Goal: Information Seeking & Learning: Learn about a topic

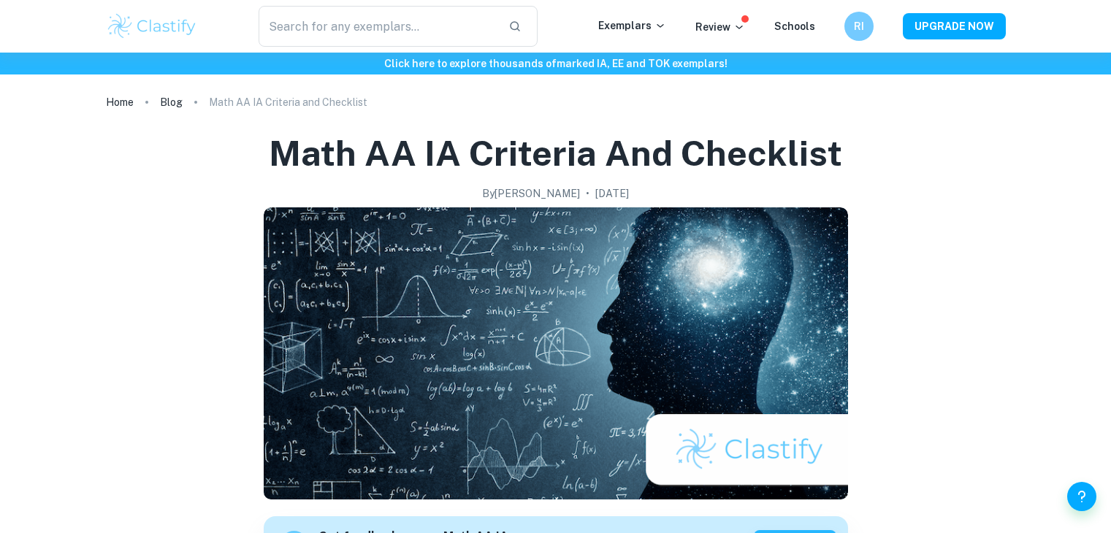
scroll to position [365, 0]
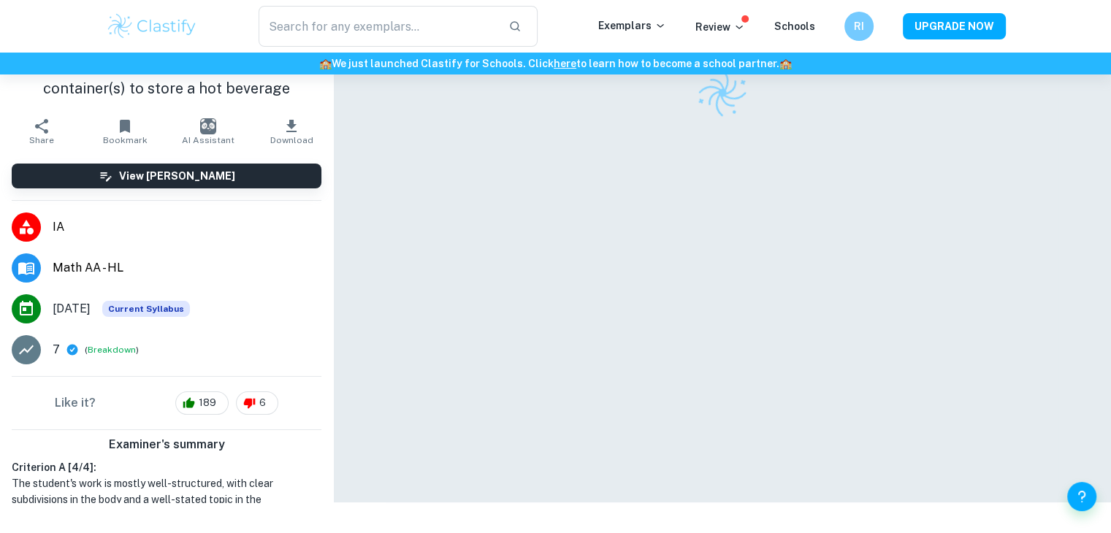
scroll to position [74, 0]
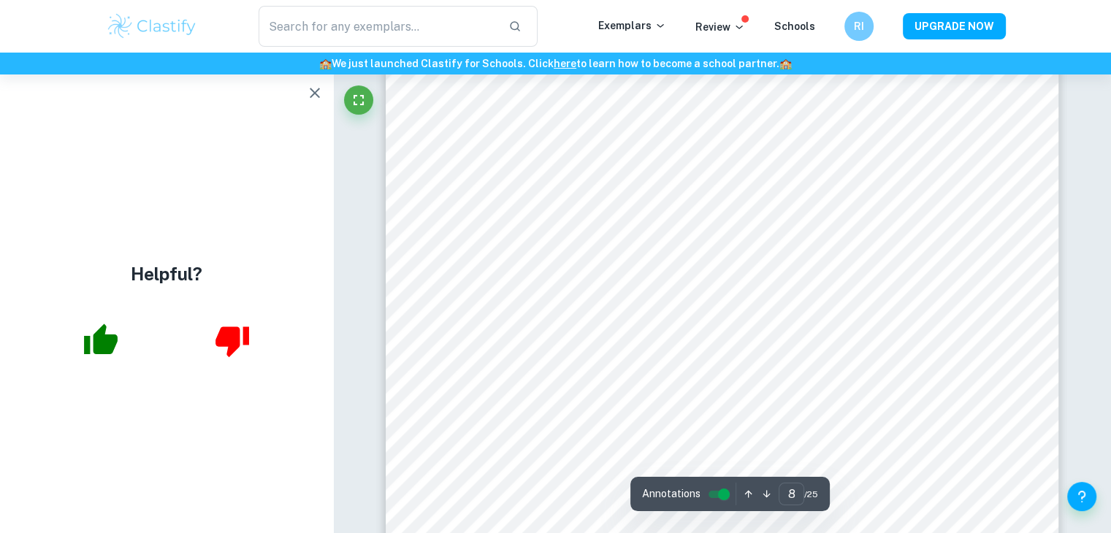
scroll to position [7229, 0]
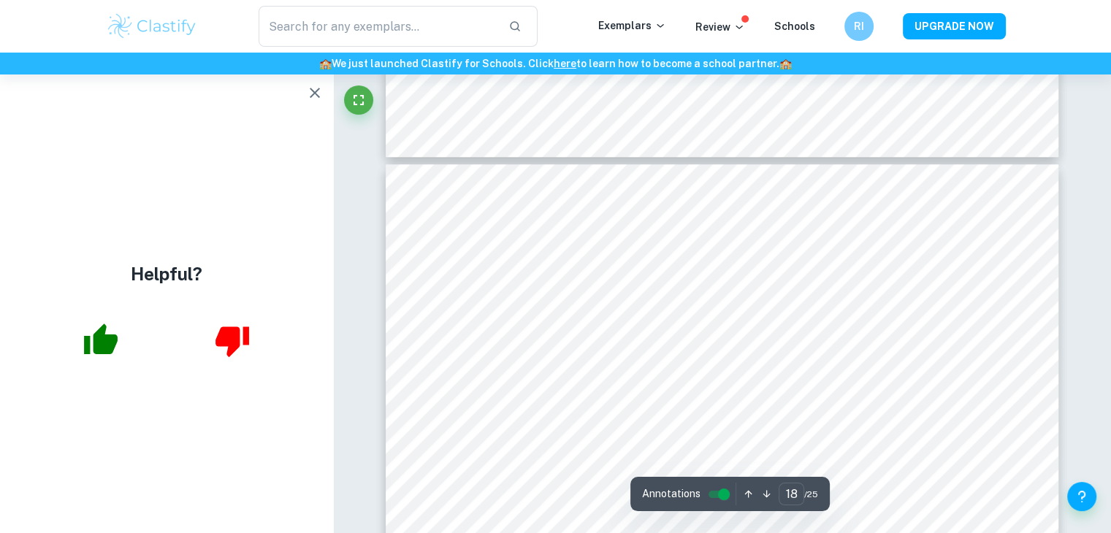
type input "19"
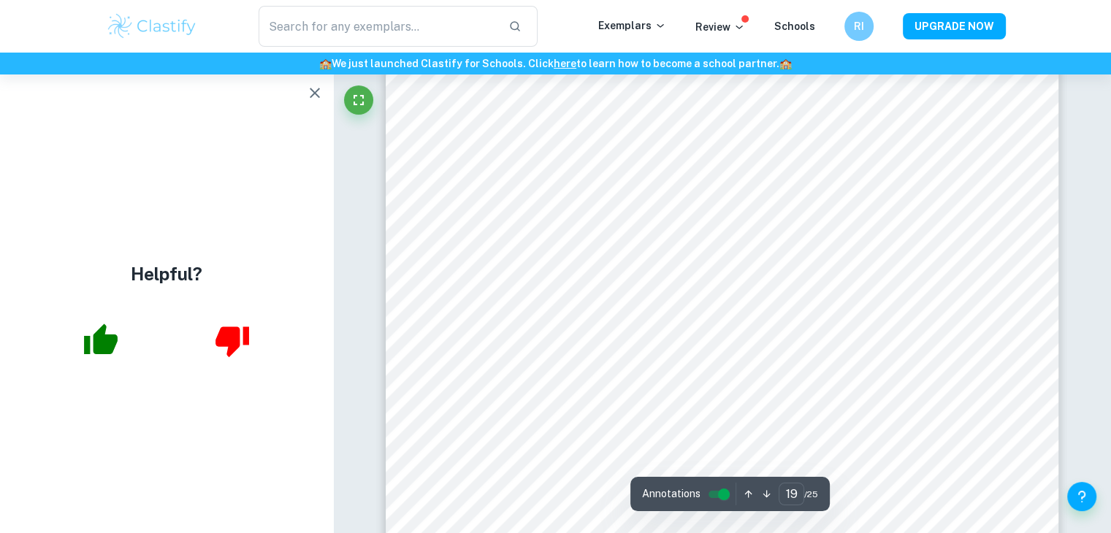
scroll to position [18474, 0]
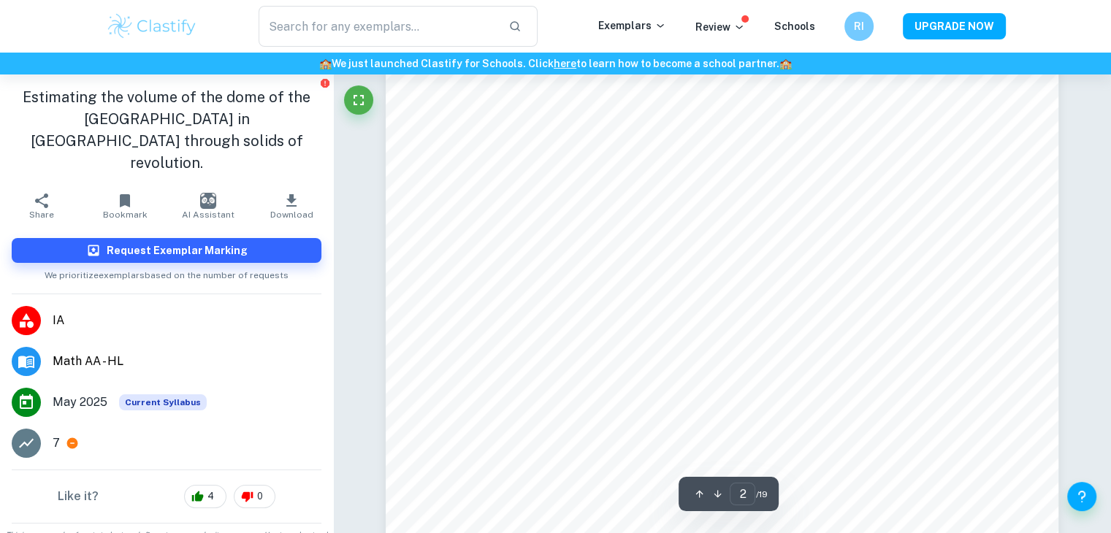
scroll to position [1460, 0]
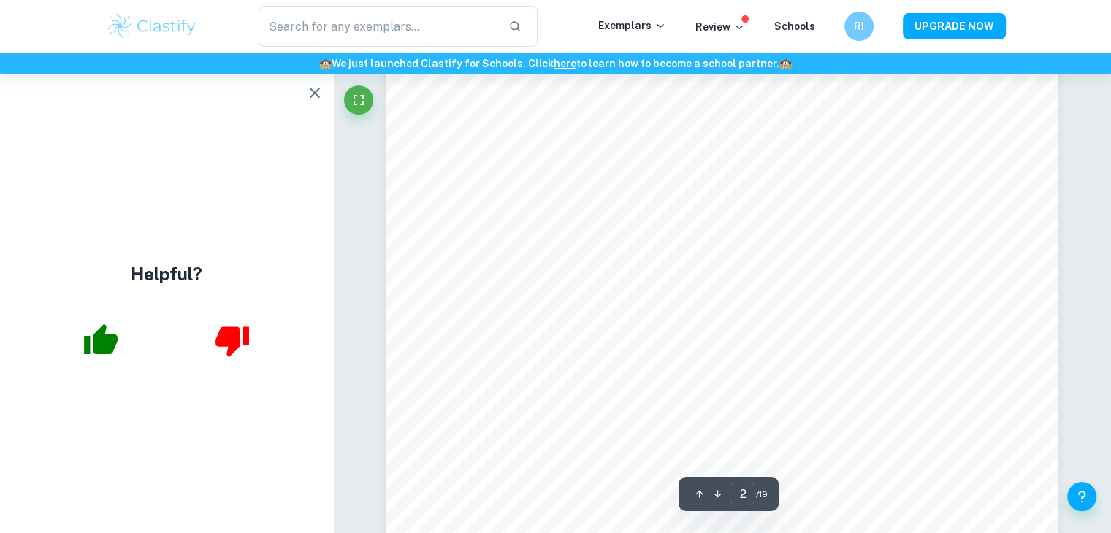
click at [318, 107] on div "Helpful?" at bounding box center [166, 303] width 333 height 459
click at [318, 106] on button "button" at bounding box center [314, 92] width 29 height 29
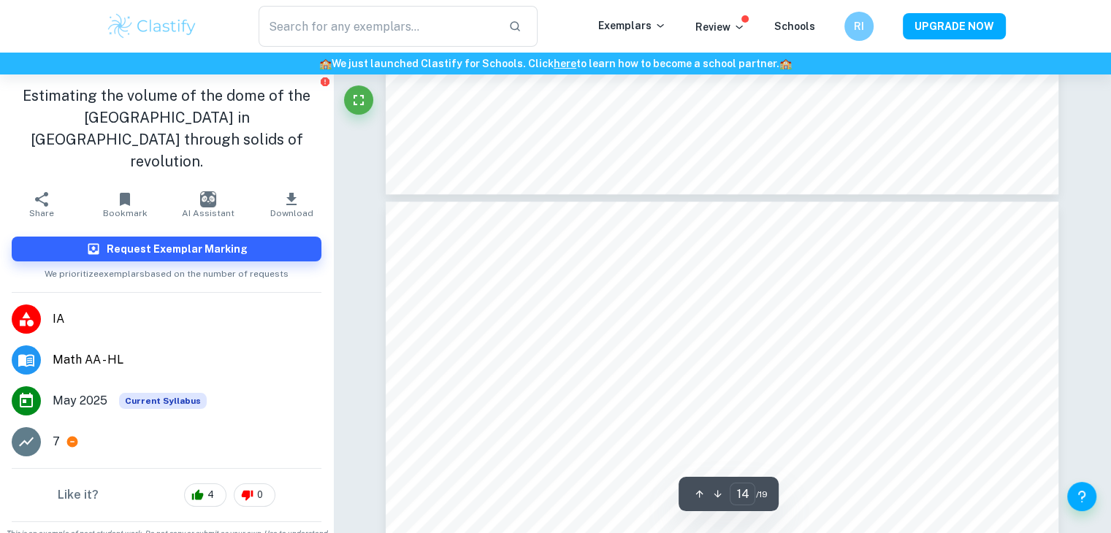
scroll to position [12925, 0]
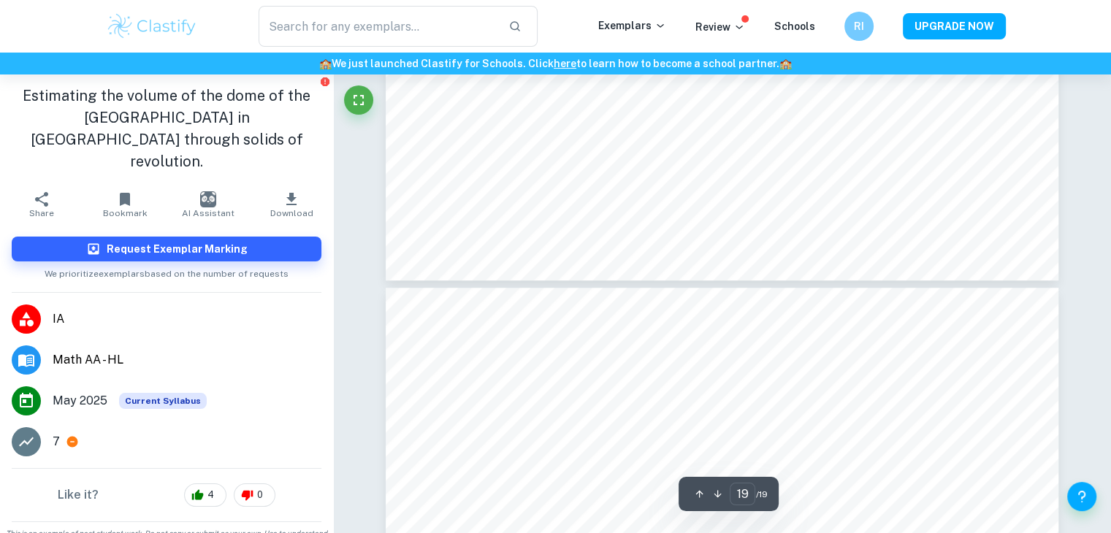
type input "18"
click at [378, 34] on input "text" at bounding box center [377, 26] width 239 height 41
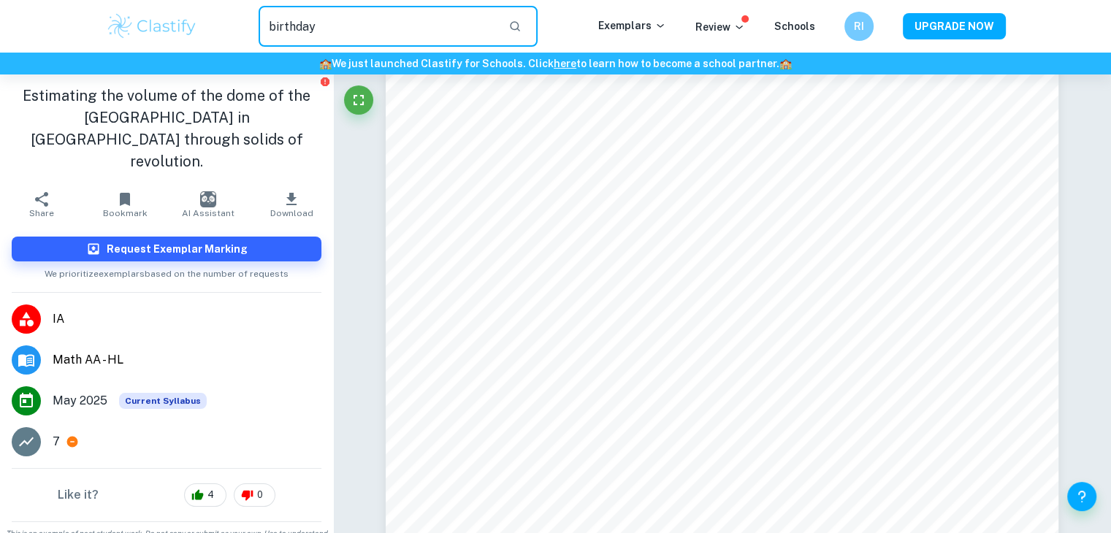
type input "birthday"
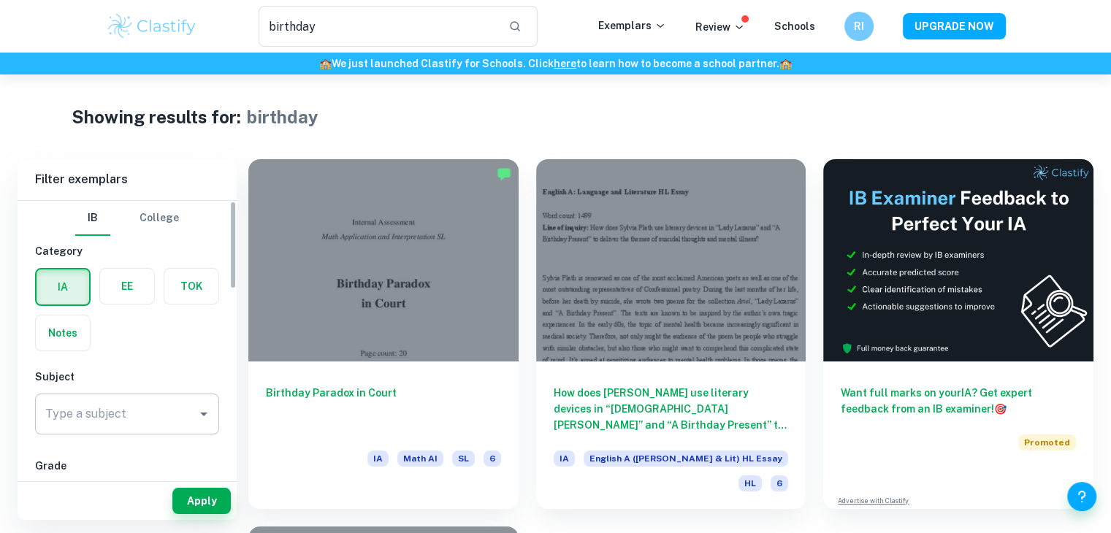
click at [119, 432] on div "Type a subject" at bounding box center [127, 414] width 184 height 41
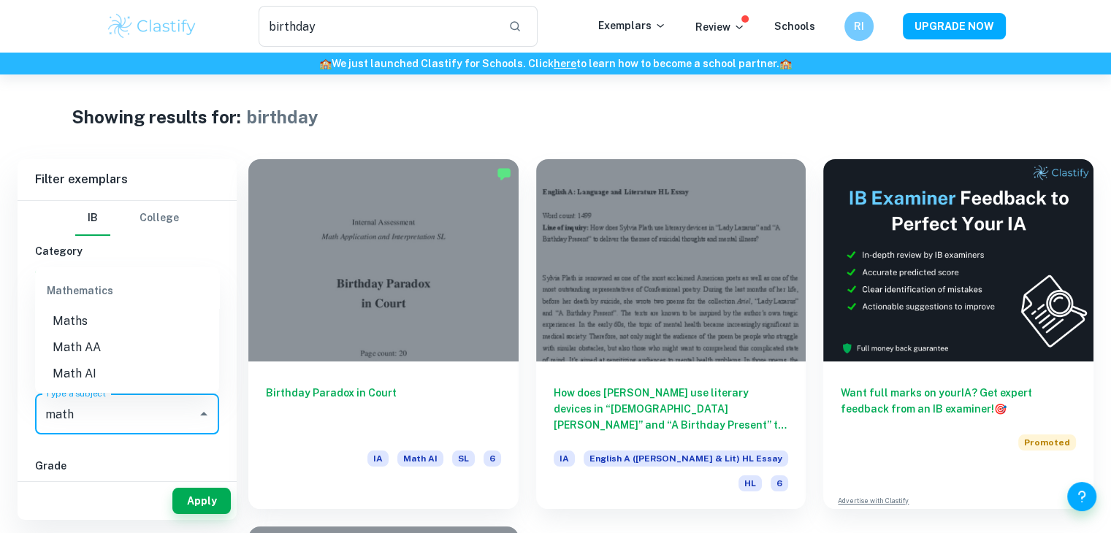
click at [117, 323] on li "Maths" at bounding box center [127, 321] width 184 height 26
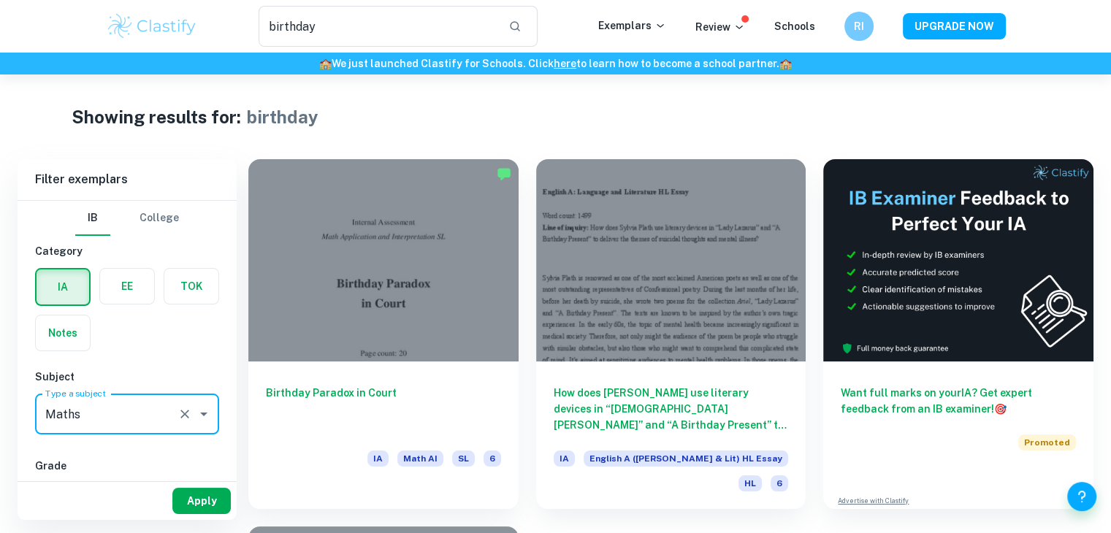
type input "Maths"
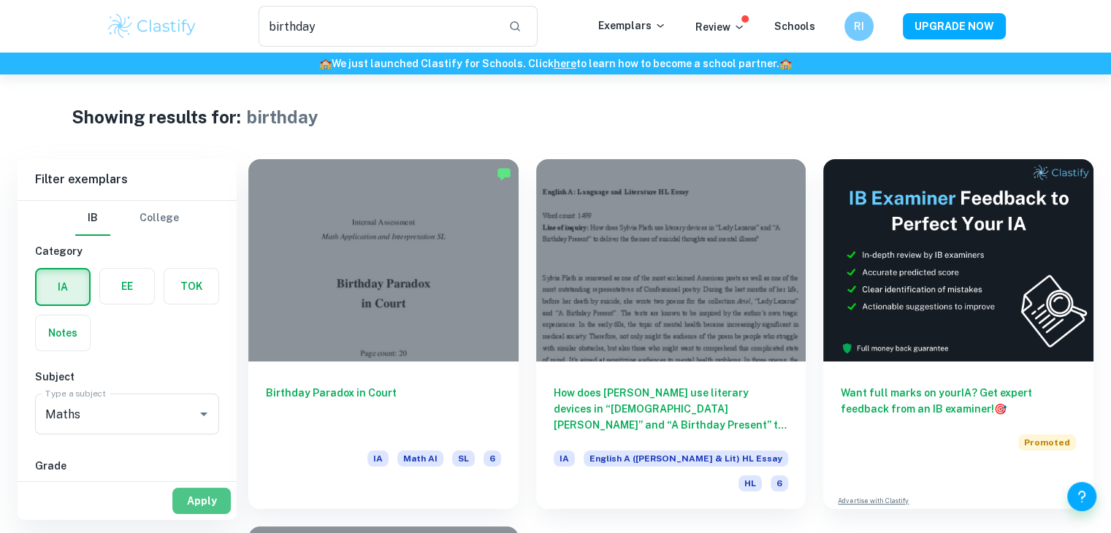
click at [196, 500] on button "Apply" at bounding box center [201, 501] width 58 height 26
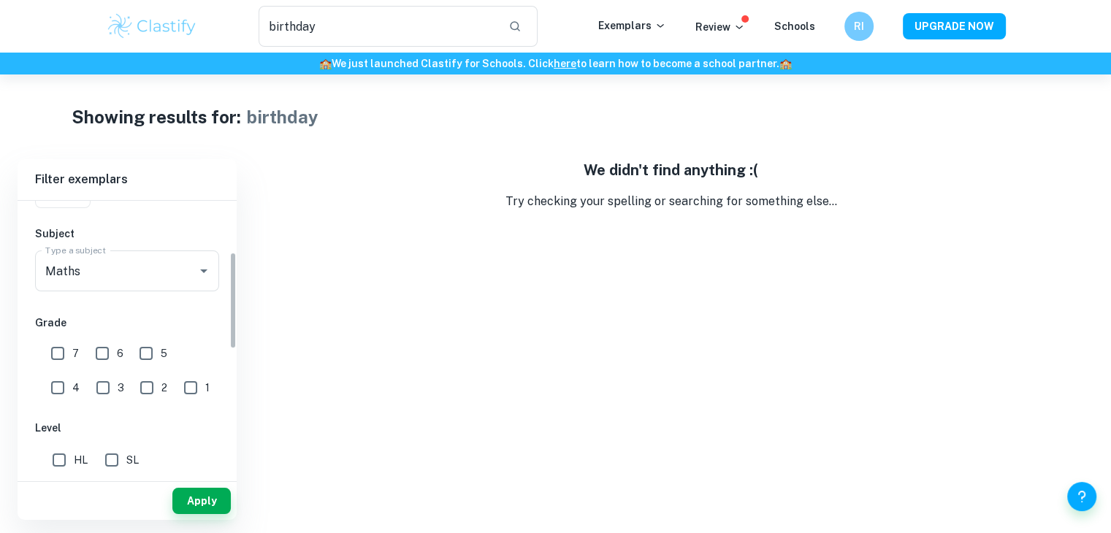
scroll to position [146, 0]
click at [394, 21] on input "birthday" at bounding box center [377, 26] width 239 height 41
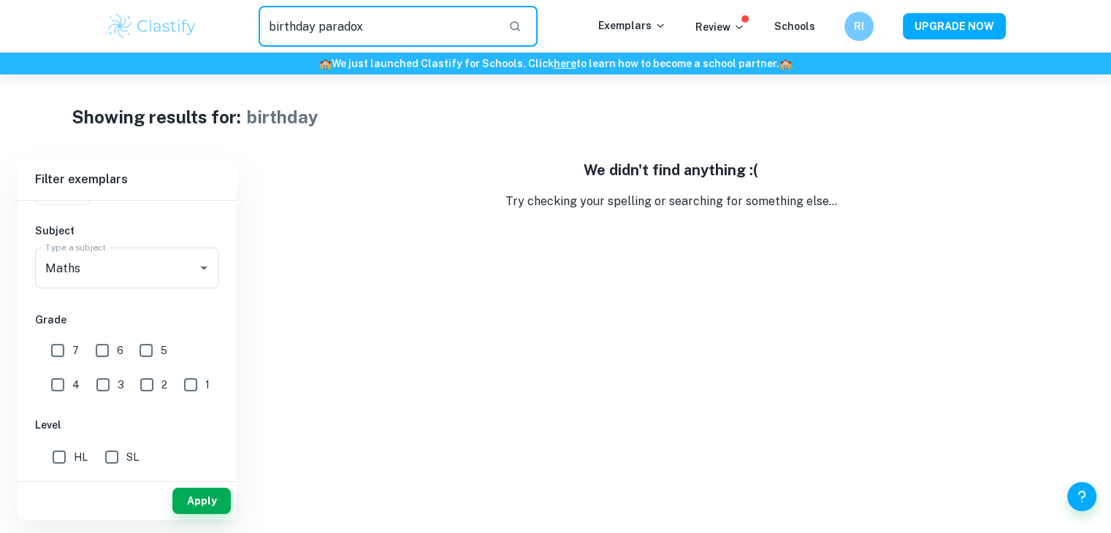
type input "birthday paradox"
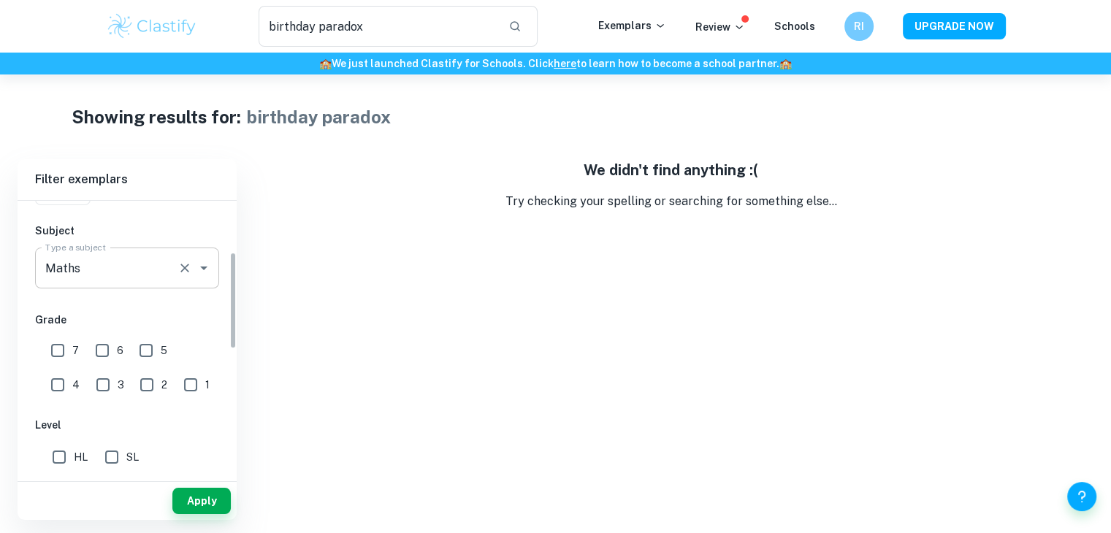
click at [166, 269] on input "Maths" at bounding box center [107, 268] width 130 height 28
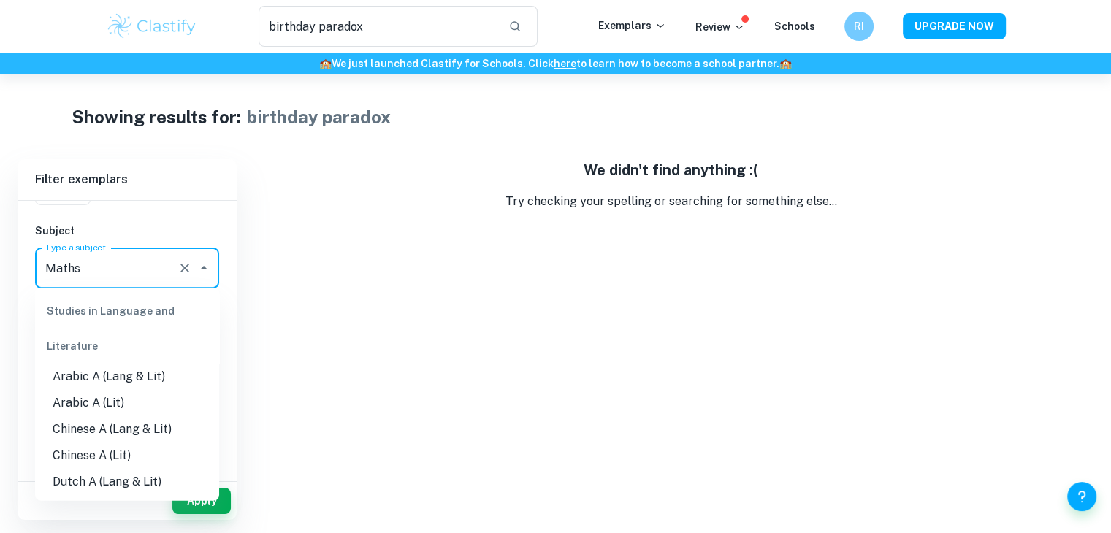
scroll to position [1852, 0]
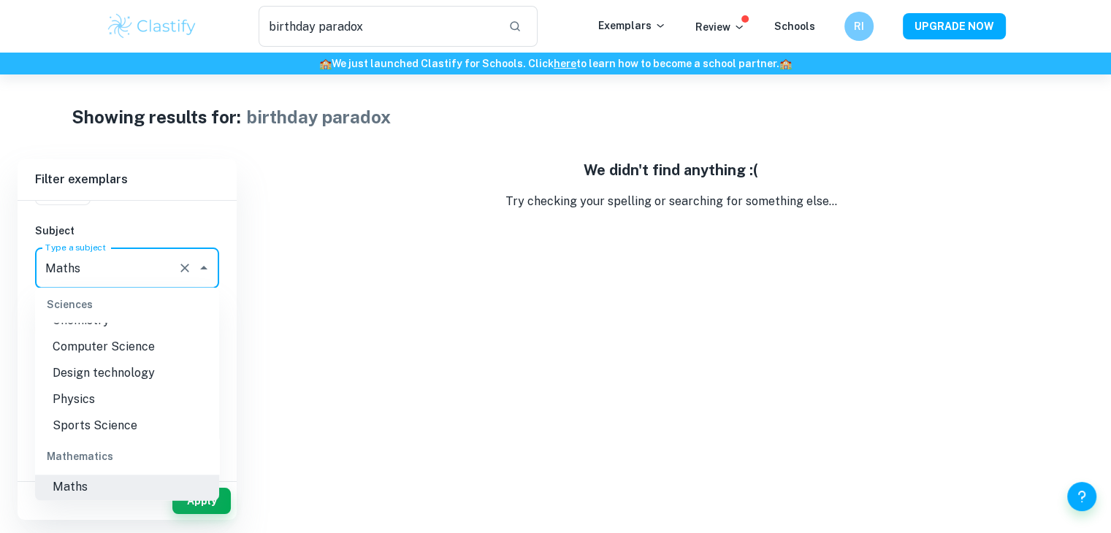
click at [189, 267] on icon "Clear" at bounding box center [184, 268] width 15 height 15
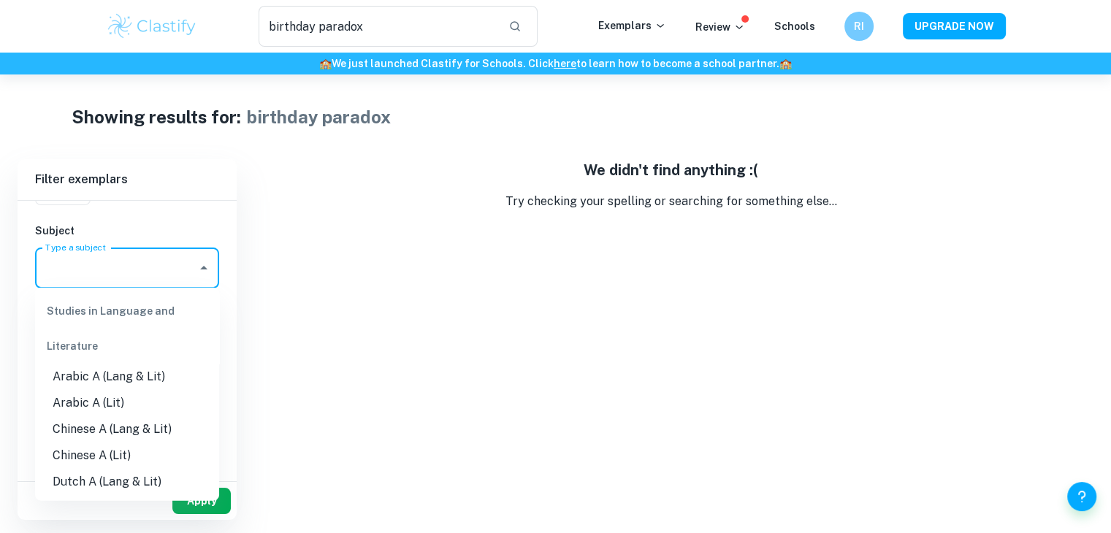
click at [216, 502] on button "Apply" at bounding box center [201, 501] width 58 height 26
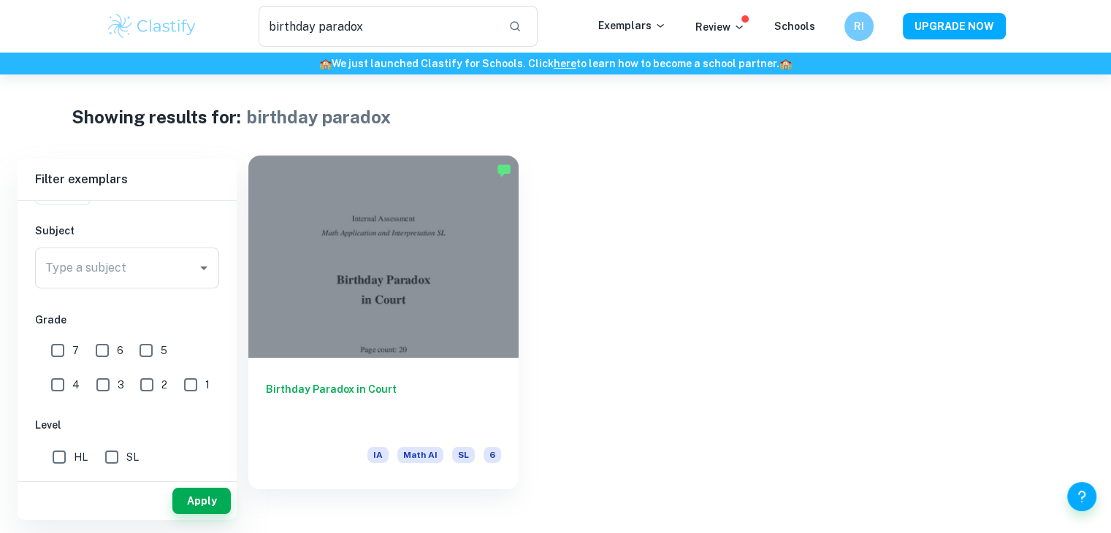
click at [368, 391] on h6 "Birthday Paradox in Court" at bounding box center [383, 405] width 235 height 48
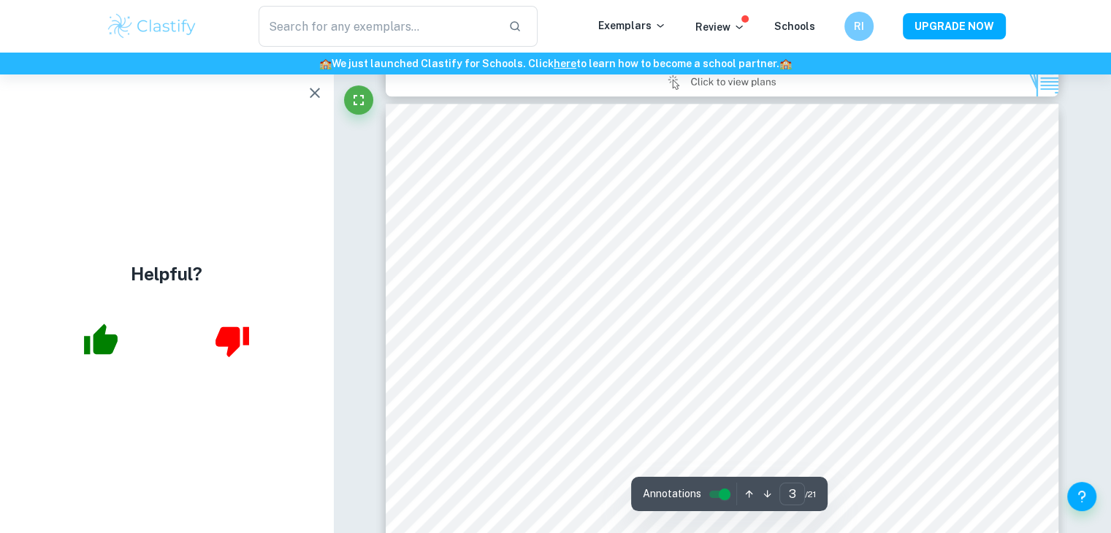
scroll to position [1972, 0]
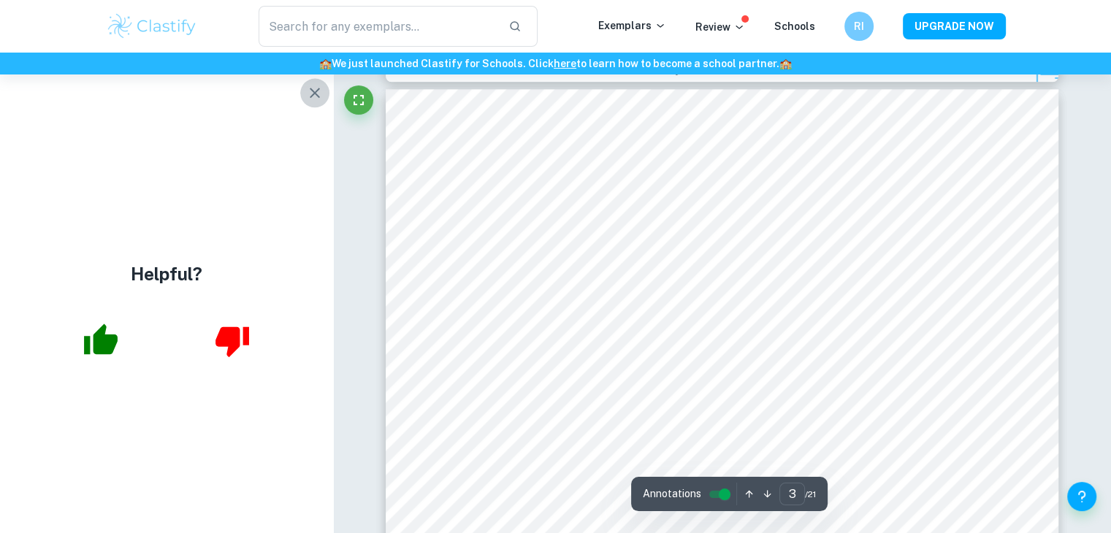
click at [310, 94] on icon "button" at bounding box center [315, 93] width 18 height 18
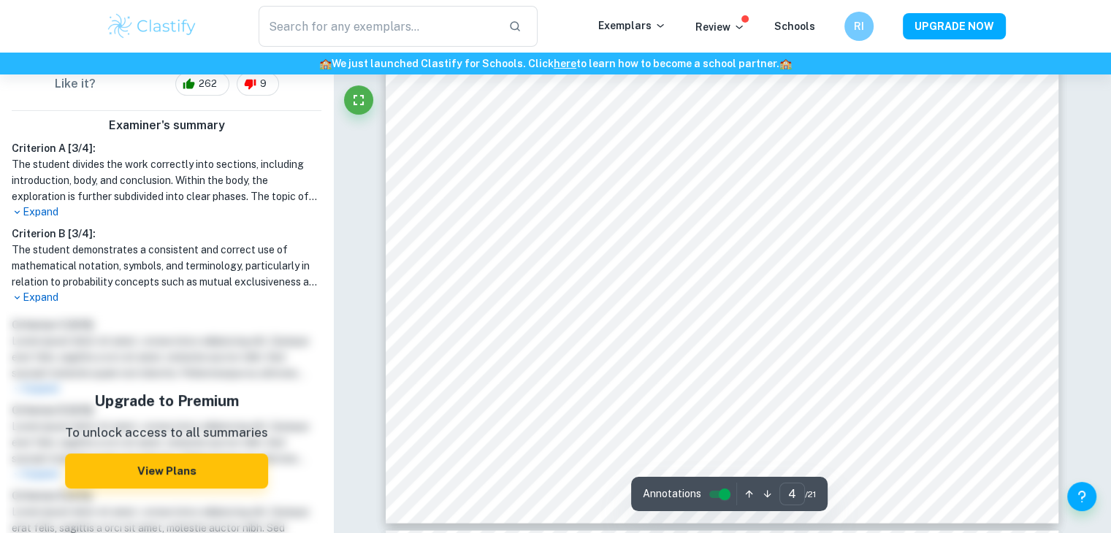
scroll to position [3286, 0]
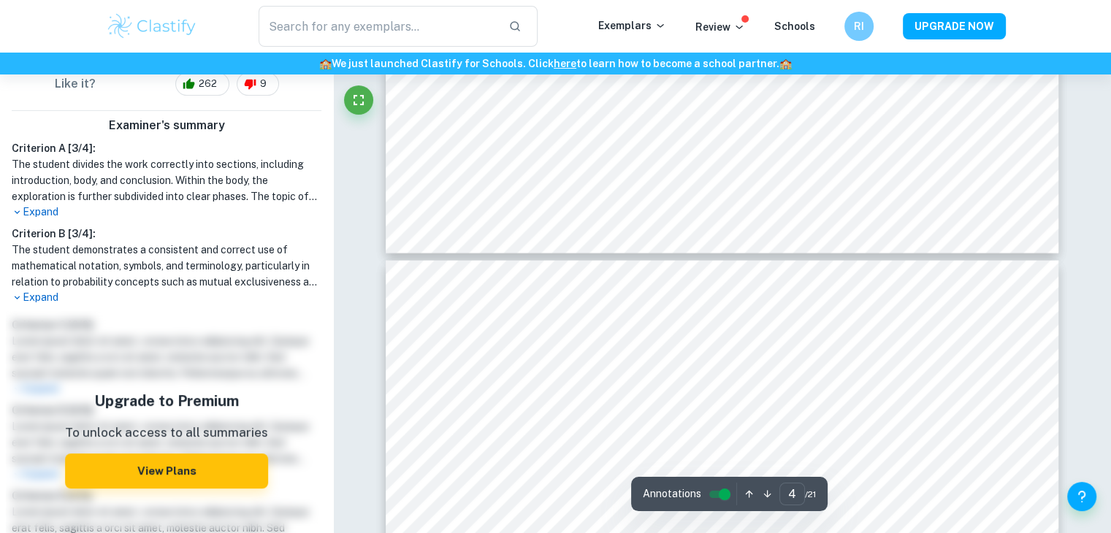
type input "5"
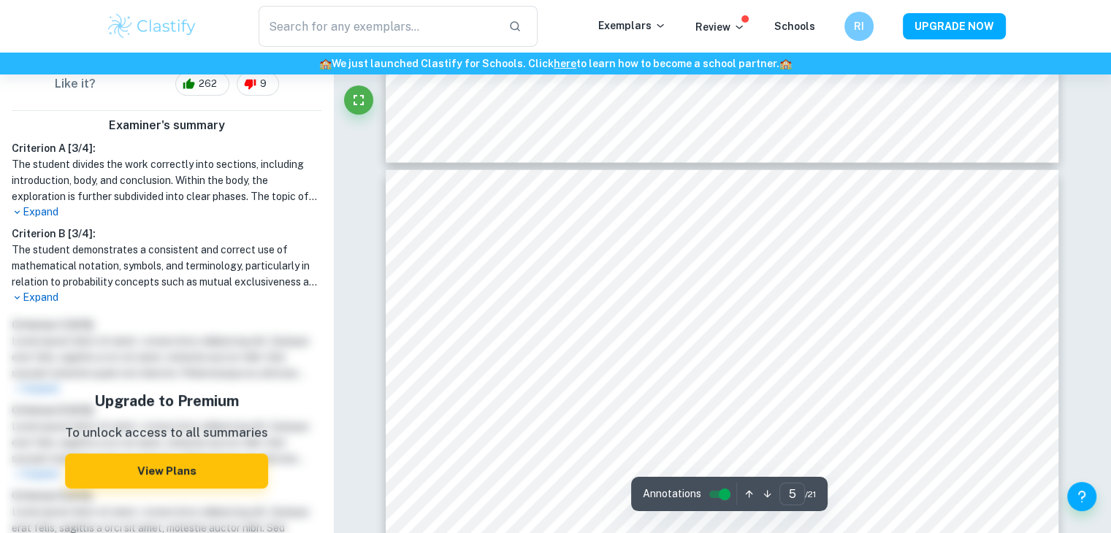
scroll to position [3651, 0]
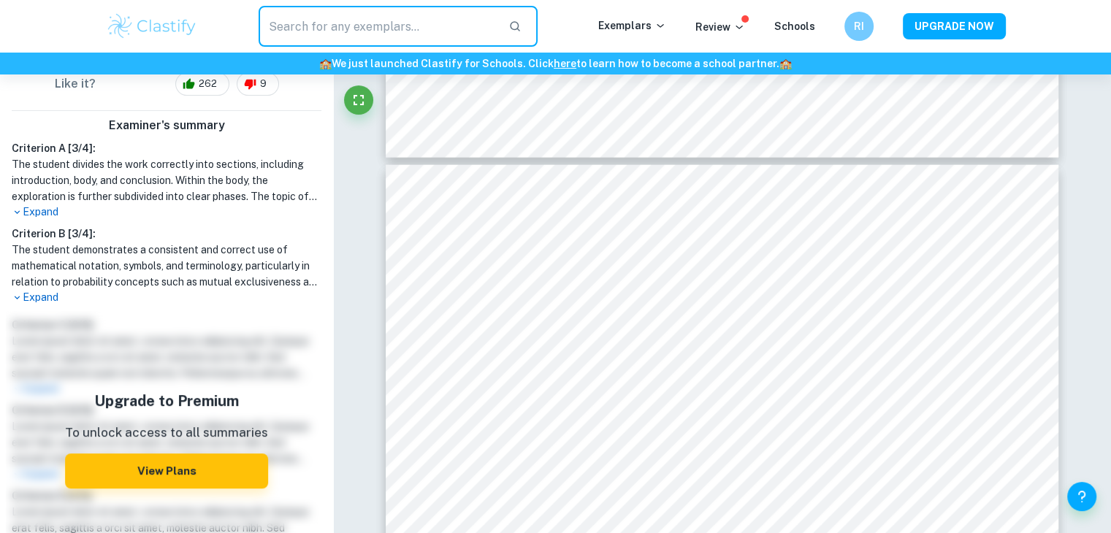
click at [360, 17] on input "text" at bounding box center [377, 26] width 239 height 41
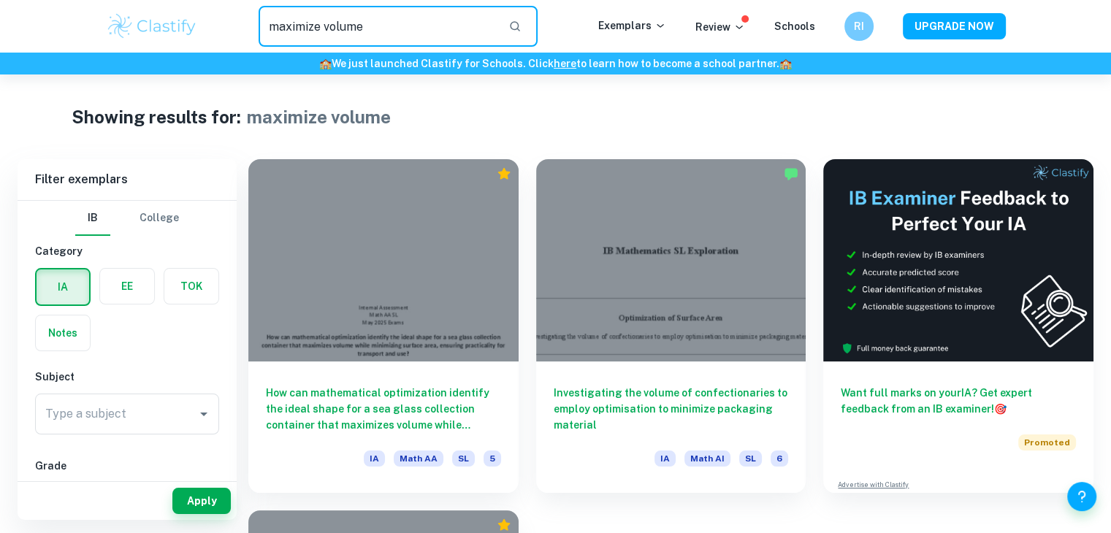
drag, startPoint x: 371, startPoint y: 26, endPoint x: 120, endPoint y: 35, distance: 251.4
click at [120, 35] on div "maximize volume ​ Exemplars Review Schools RI UPGRADE NOW" at bounding box center [555, 26] width 935 height 41
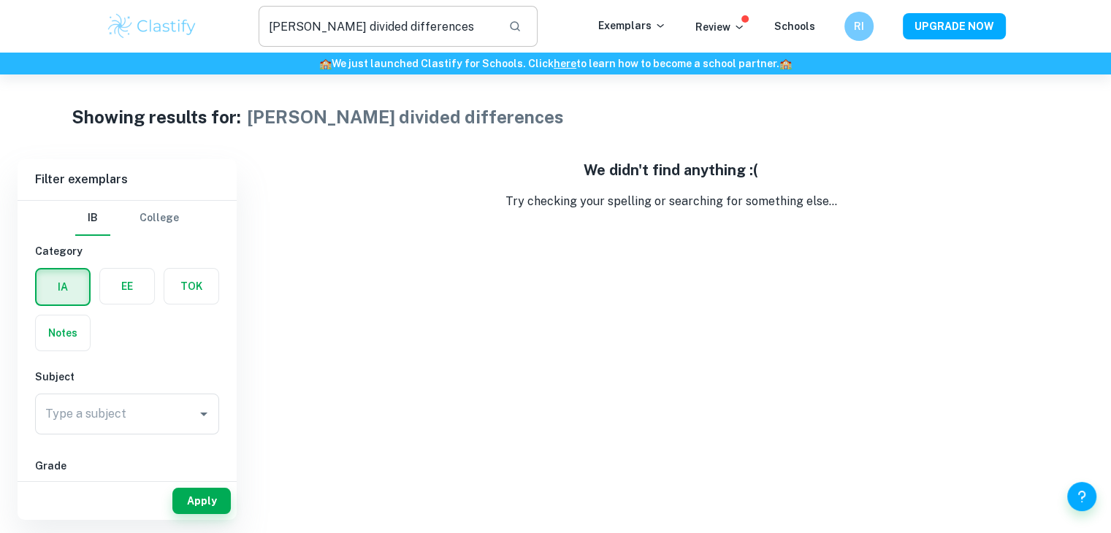
click at [425, 26] on input "newton divided differences" at bounding box center [377, 26] width 239 height 41
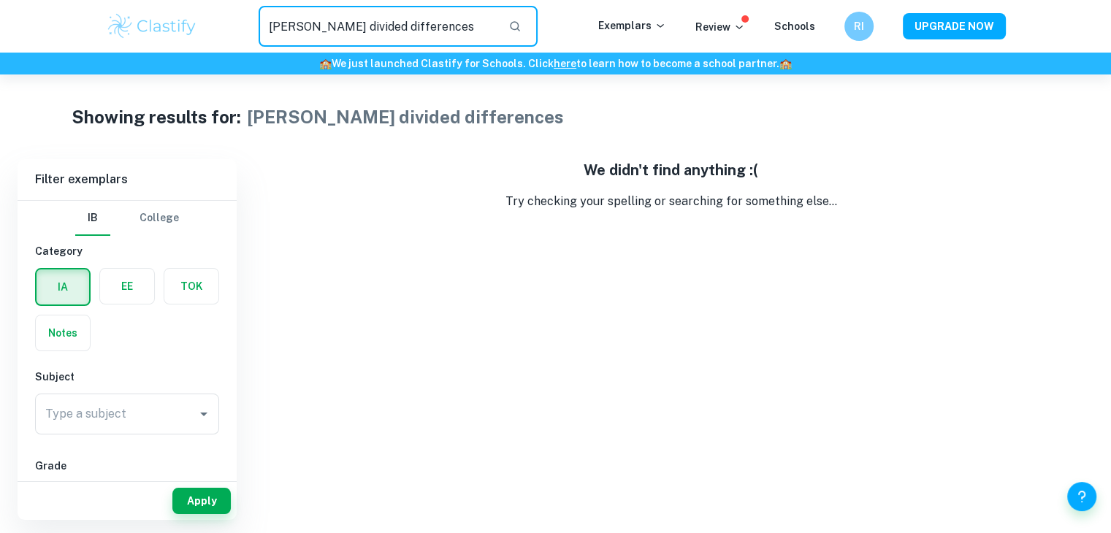
type input "newton divided difference"
type input "volume"
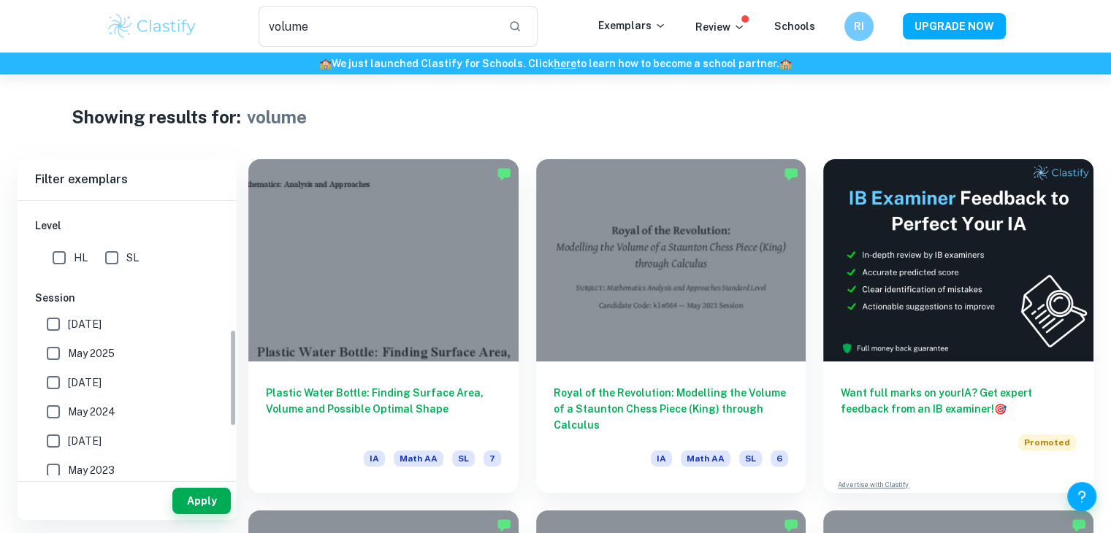
scroll to position [365, 0]
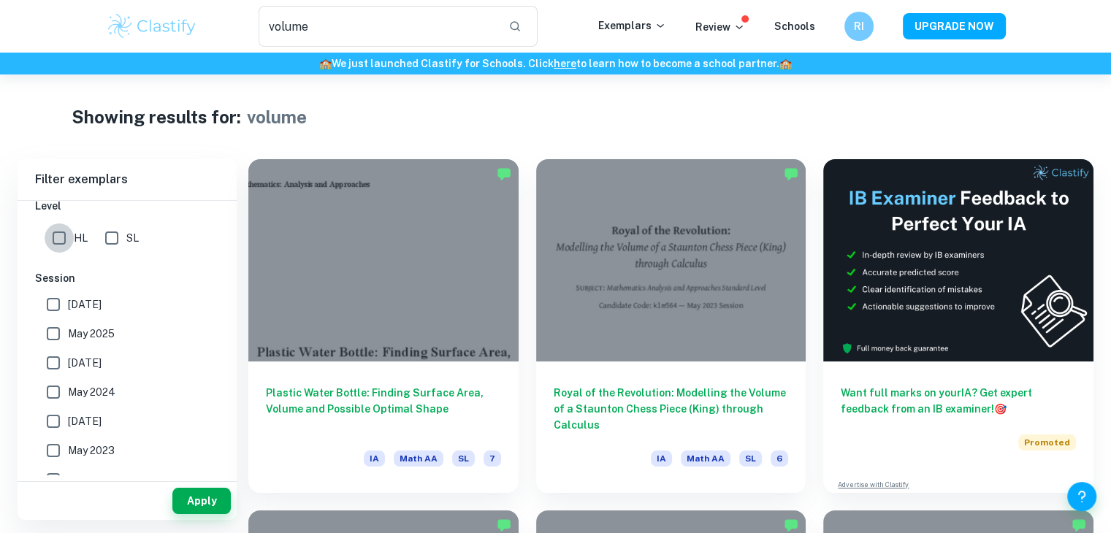
click at [62, 231] on input "HL" at bounding box center [59, 237] width 29 height 29
checkbox input "true"
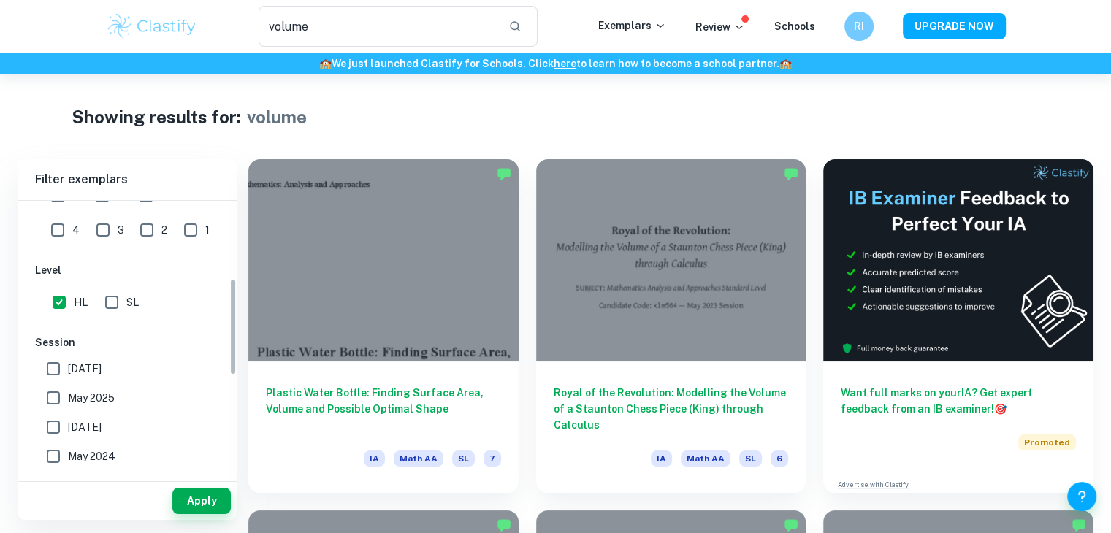
scroll to position [219, 0]
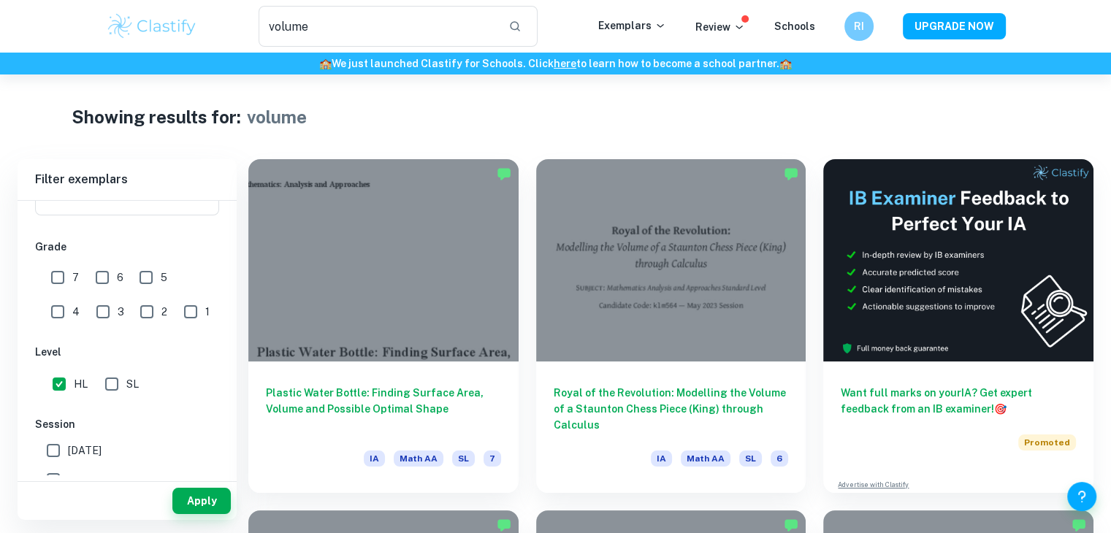
click at [66, 269] on input "7" at bounding box center [57, 277] width 29 height 29
checkbox input "true"
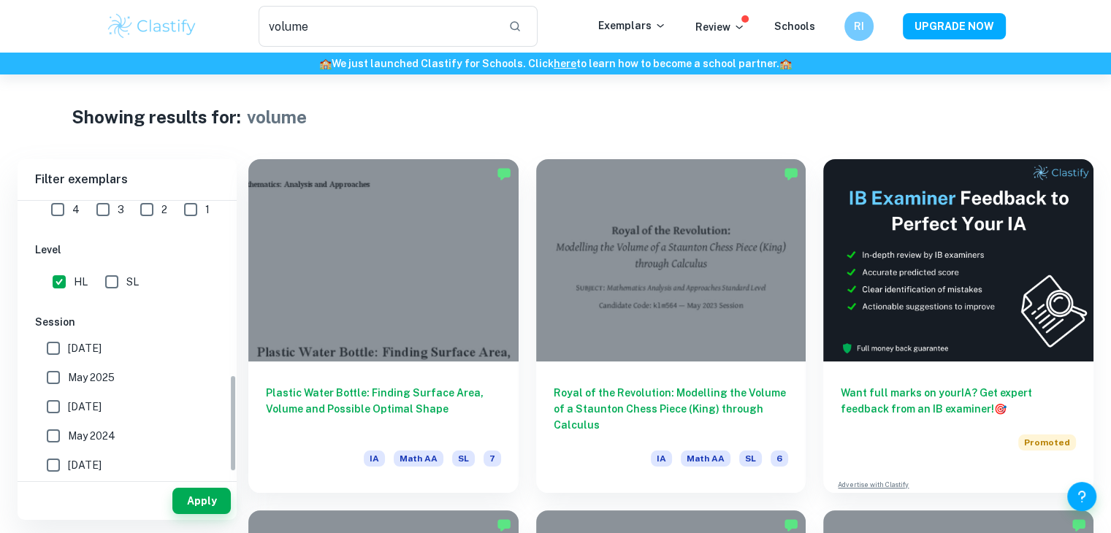
scroll to position [499, 0]
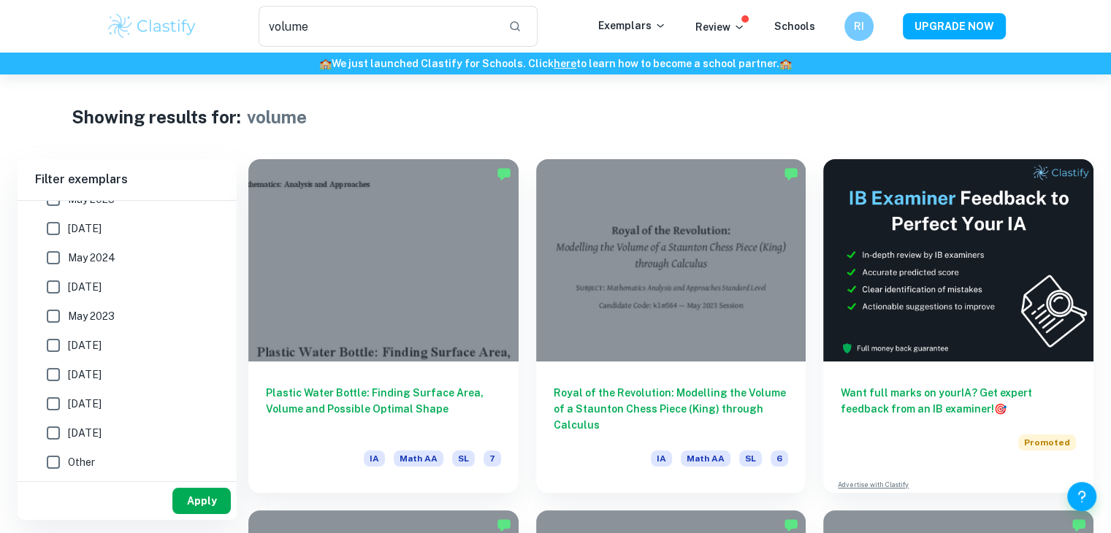
click at [204, 500] on button "Apply" at bounding box center [201, 501] width 58 height 26
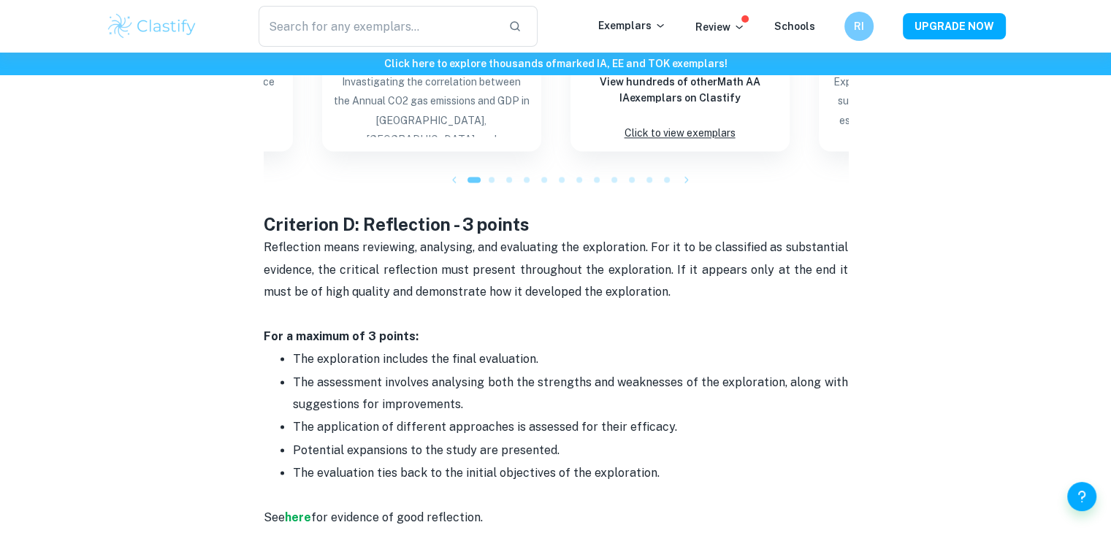
scroll to position [2045, 0]
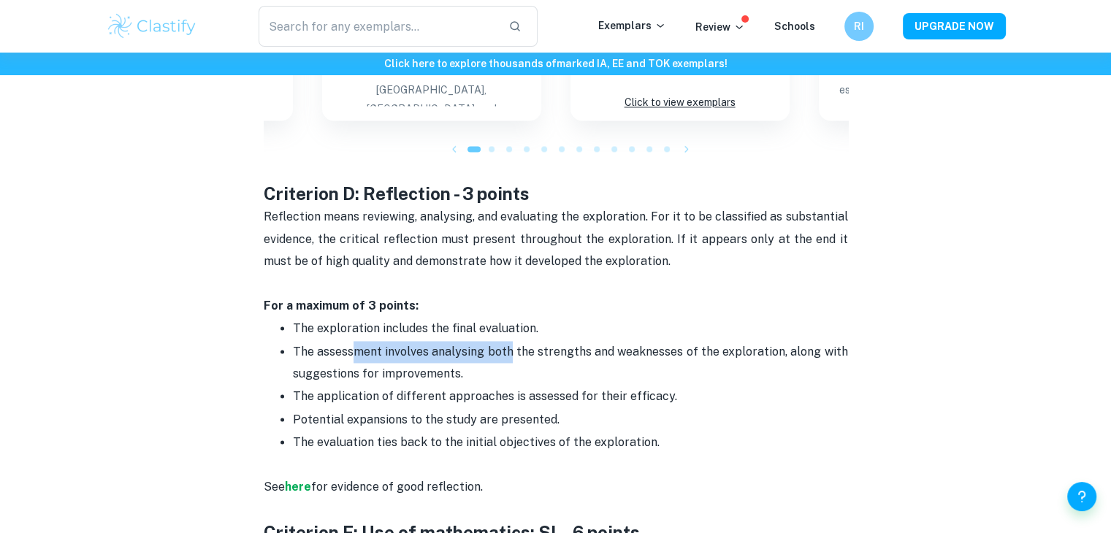
drag, startPoint x: 354, startPoint y: 325, endPoint x: 511, endPoint y: 330, distance: 157.1
click at [511, 345] on span "The assessment involves analysing both the strengths and weaknesses of the expl…" at bounding box center [572, 363] width 558 height 36
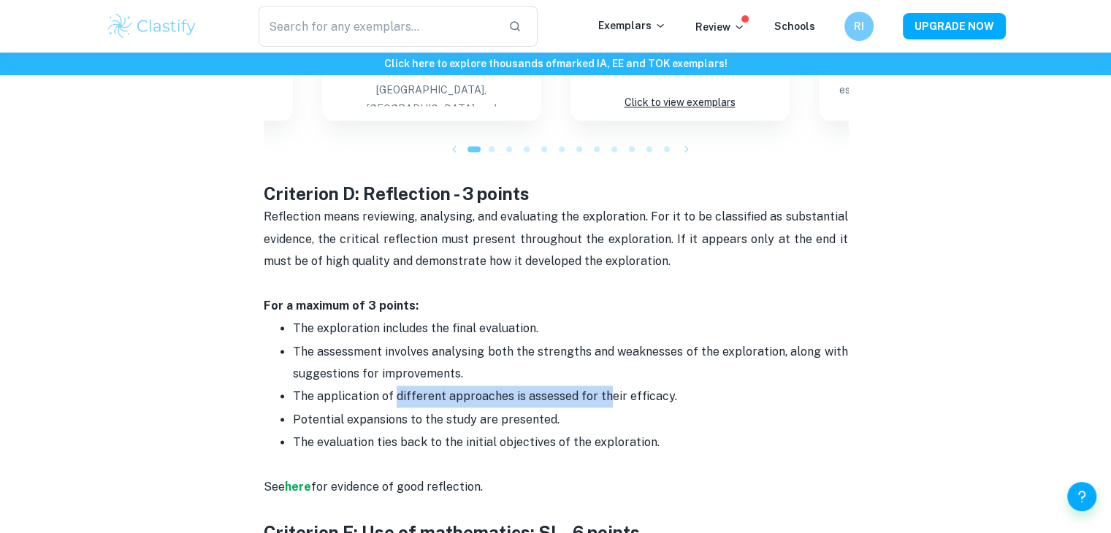
drag, startPoint x: 392, startPoint y: 369, endPoint x: 602, endPoint y: 378, distance: 210.5
click at [602, 389] on span "The application of different approaches is assessed for their efficacy." at bounding box center [485, 396] width 384 height 14
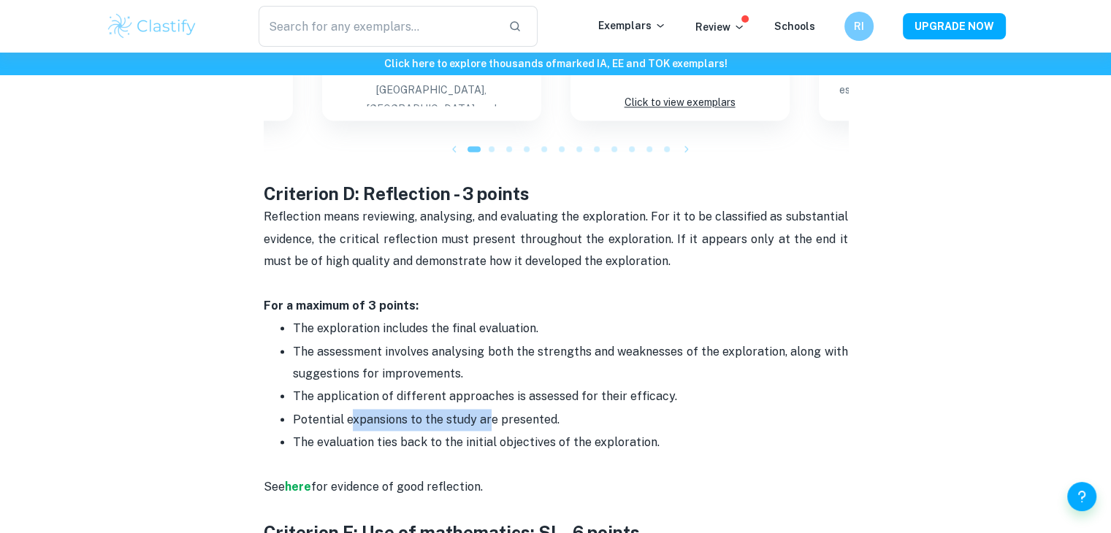
drag, startPoint x: 348, startPoint y: 398, endPoint x: 484, endPoint y: 388, distance: 136.9
click at [484, 409] on p "Potential expansions to the study are presented." at bounding box center [570, 420] width 555 height 22
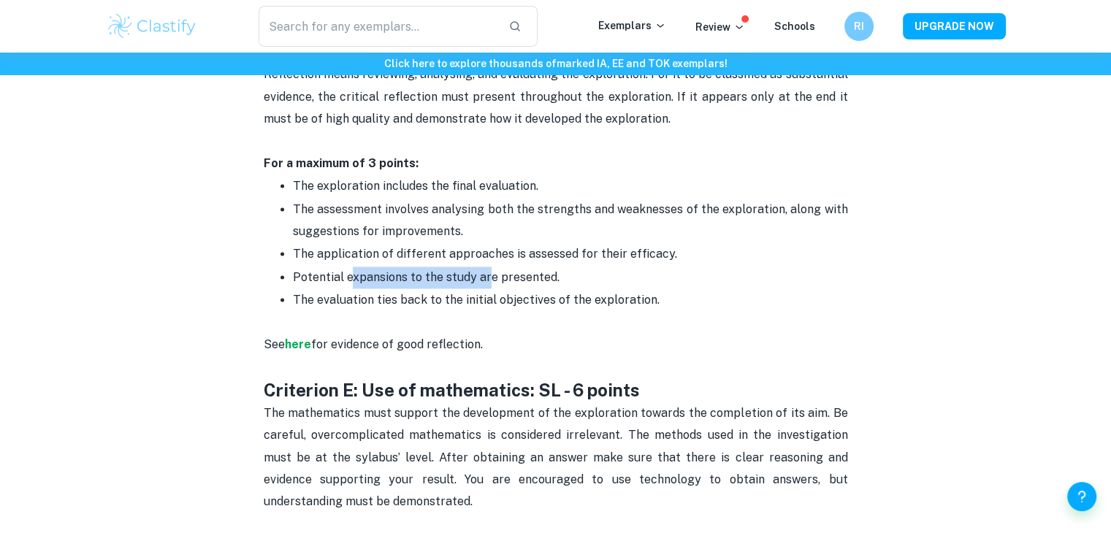
scroll to position [2191, 0]
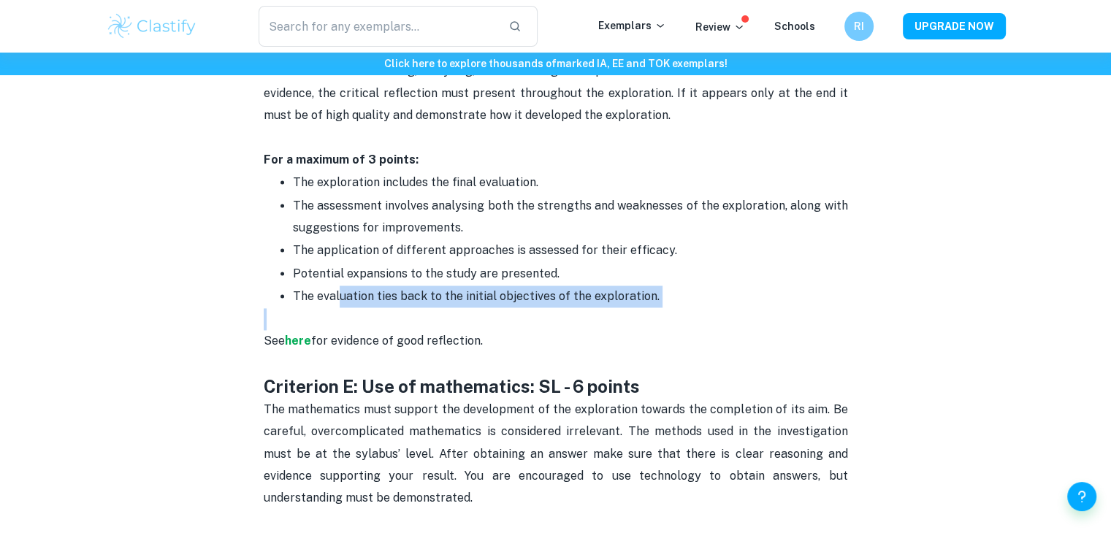
drag, startPoint x: 338, startPoint y: 275, endPoint x: 532, endPoint y: 286, distance: 194.6
click at [532, 308] on p "See here for evidence of good reflection." at bounding box center [556, 341] width 584 height 66
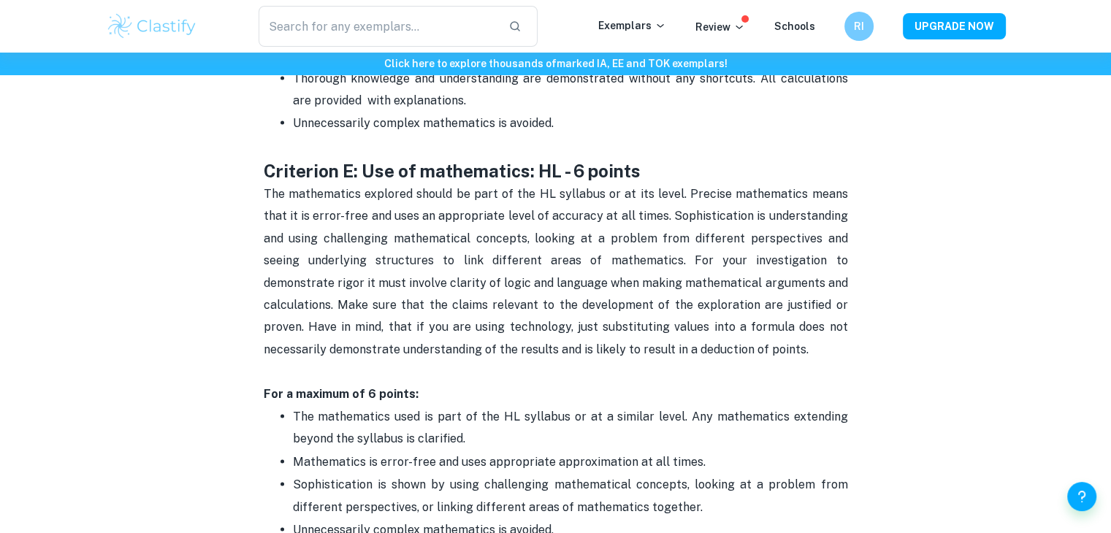
scroll to position [2775, 0]
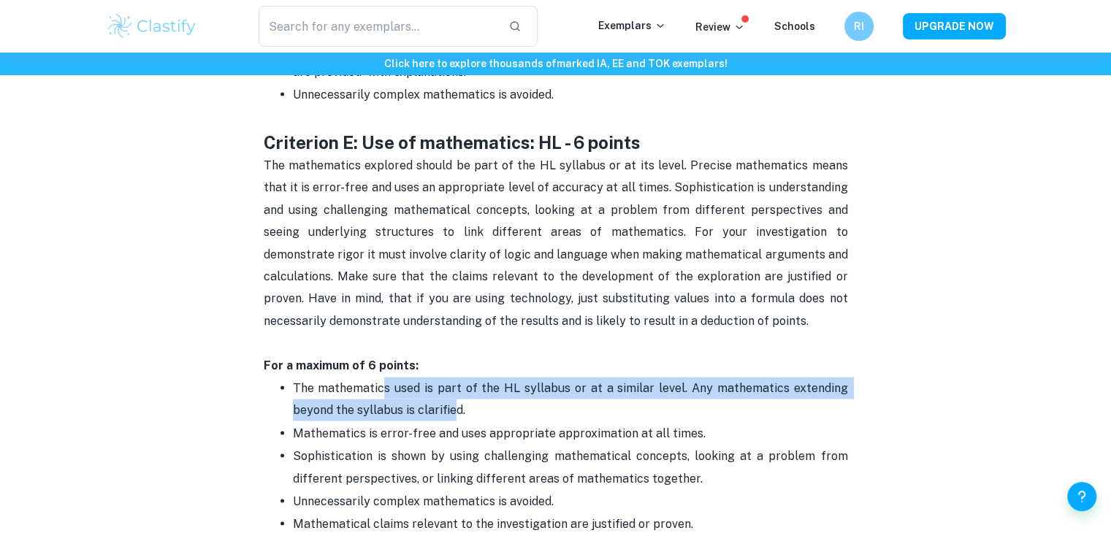
drag, startPoint x: 381, startPoint y: 368, endPoint x: 455, endPoint y: 384, distance: 75.5
click at [455, 384] on span "The mathematics used is part of the HL syllabus or at a similar level. Any math…" at bounding box center [572, 398] width 558 height 36
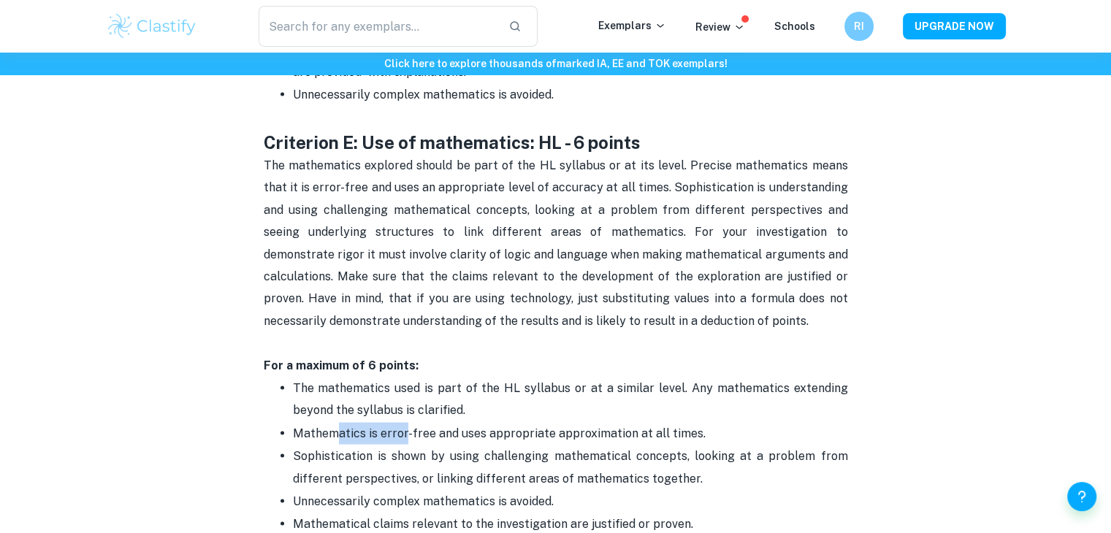
drag, startPoint x: 337, startPoint y: 403, endPoint x: 403, endPoint y: 411, distance: 66.9
click at [403, 426] on span "Mathematics is error-free and uses appropriate approximation at all times." at bounding box center [499, 433] width 413 height 14
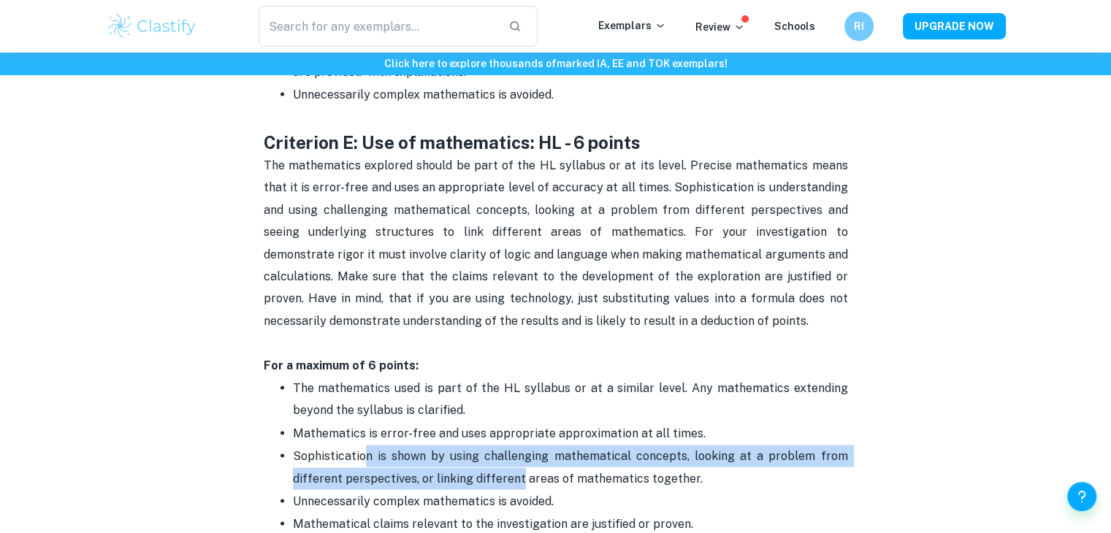
drag, startPoint x: 362, startPoint y: 432, endPoint x: 518, endPoint y: 456, distance: 158.0
click at [518, 456] on span "Sophistication is shown by using challenging mathematical concepts, looking at …" at bounding box center [572, 466] width 558 height 36
click at [520, 456] on span "Sophistication is shown by using challenging mathematical concepts, looking at …" at bounding box center [572, 466] width 558 height 36
